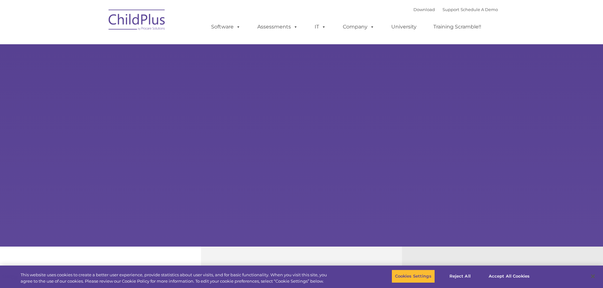
select select "MEDIUM"
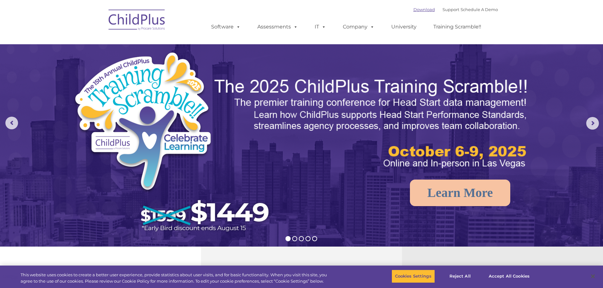
click at [424, 8] on link "Download" at bounding box center [424, 9] width 22 height 5
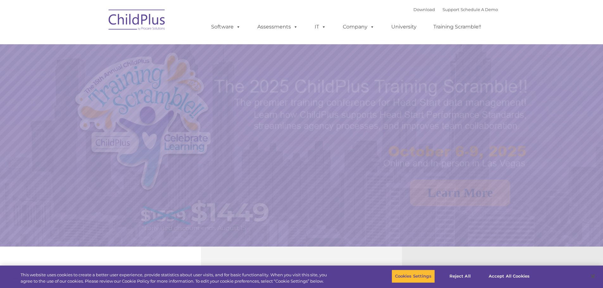
select select "MEDIUM"
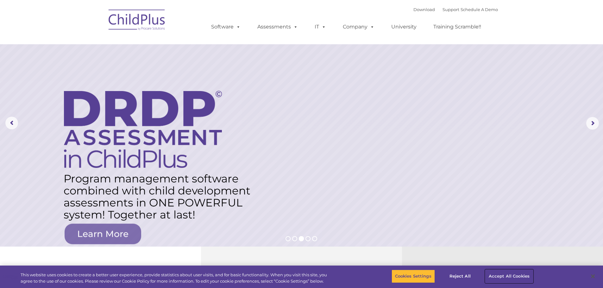
click at [505, 276] on button "Accept All Cookies" at bounding box center [509, 276] width 48 height 13
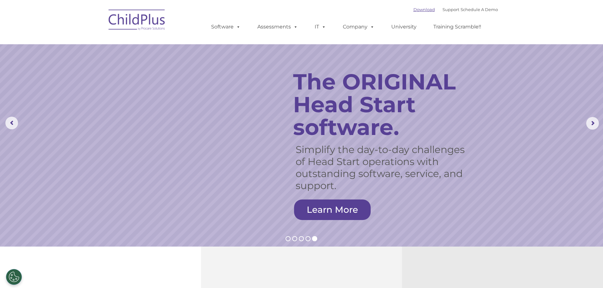
click at [414, 9] on link "Download" at bounding box center [424, 9] width 22 height 5
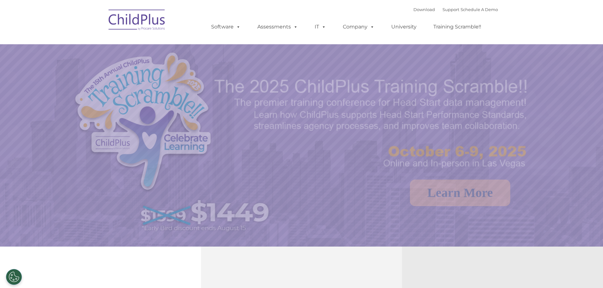
select select "MEDIUM"
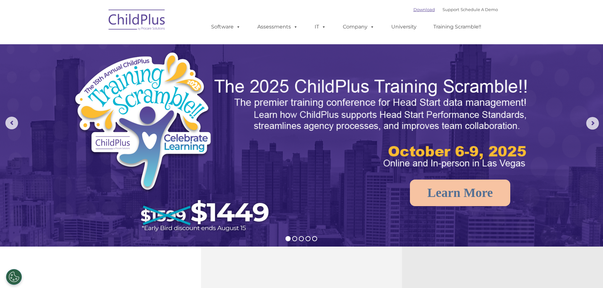
click at [415, 7] on link "Download" at bounding box center [424, 9] width 22 height 5
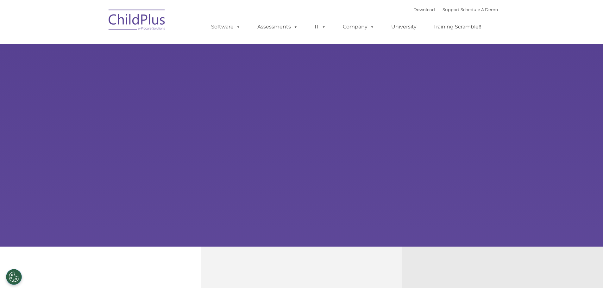
type input ""
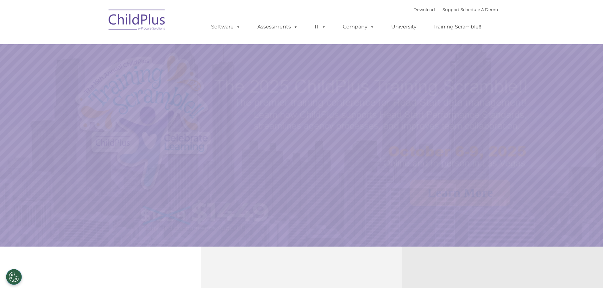
select select "MEDIUM"
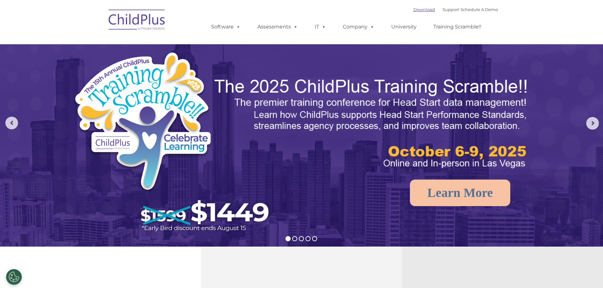
click at [415, 10] on link "Download" at bounding box center [424, 9] width 22 height 5
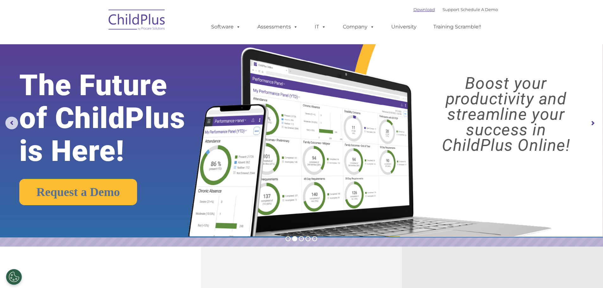
click at [416, 10] on link "Download" at bounding box center [424, 9] width 22 height 5
